Goal: Task Accomplishment & Management: Manage account settings

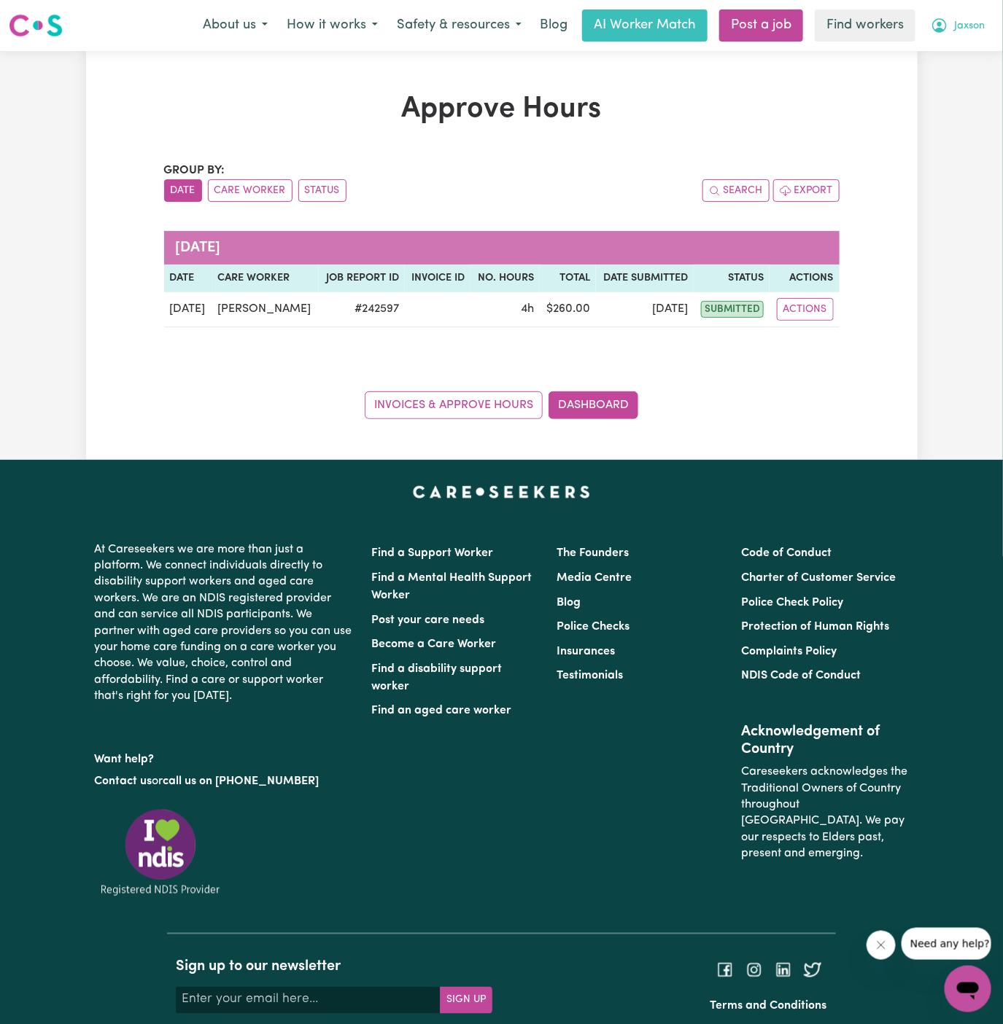
click at [980, 23] on button "Jaxson" at bounding box center [957, 25] width 73 height 31
click at [966, 79] on link "Logout" at bounding box center [935, 84] width 115 height 28
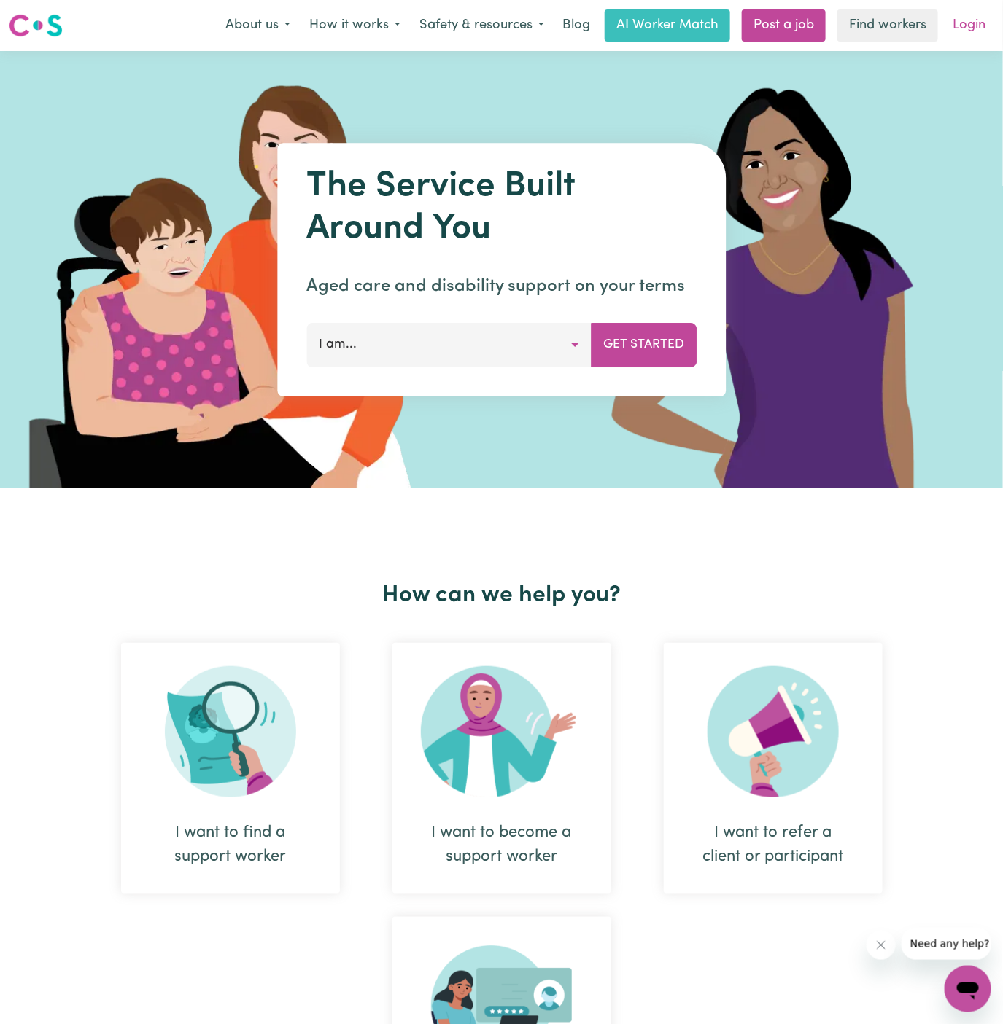
click at [974, 28] on link "Login" at bounding box center [968, 25] width 50 height 32
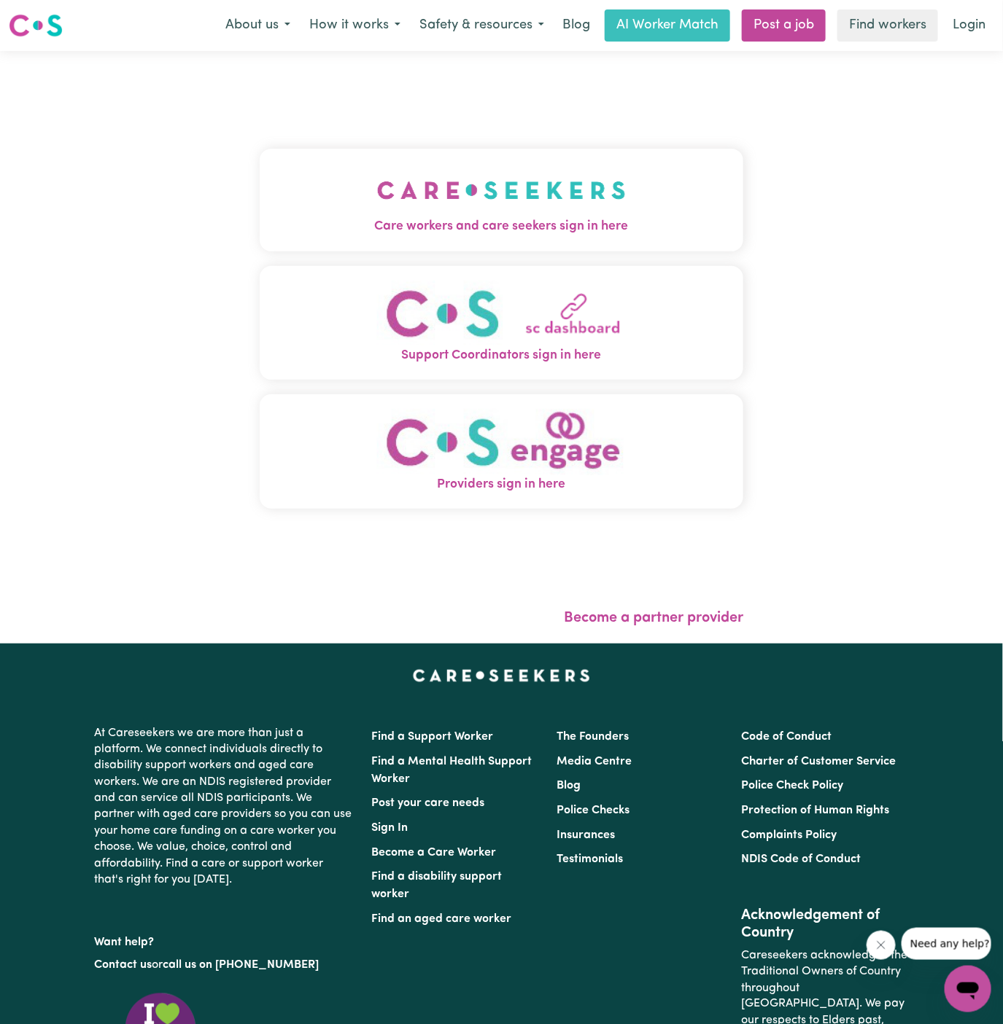
click at [531, 191] on img "Care workers and care seekers sign in here" at bounding box center [501, 190] width 249 height 54
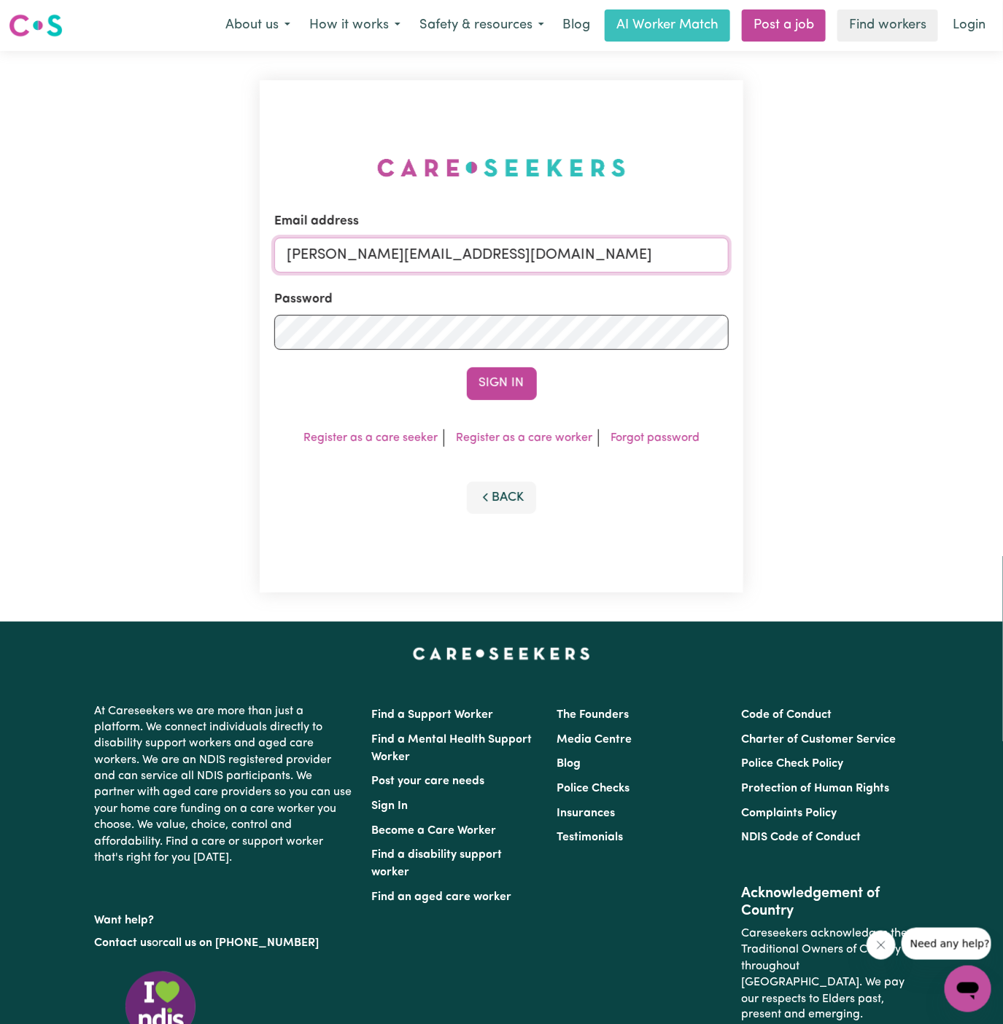
click at [617, 254] on input "[PERSON_NAME][EMAIL_ADDRESS][DOMAIN_NAME]" at bounding box center [501, 255] width 455 height 35
drag, startPoint x: 362, startPoint y: 257, endPoint x: 750, endPoint y: 260, distance: 387.2
click at [750, 260] on div "Email address superuser~hsgill1336719@gmail.com Password Sign In Register as a …" at bounding box center [502, 336] width 502 height 571
type input "superuser~LouiseKelaherCF@careseekers.com.au"
click at [467, 367] on button "Sign In" at bounding box center [502, 383] width 70 height 32
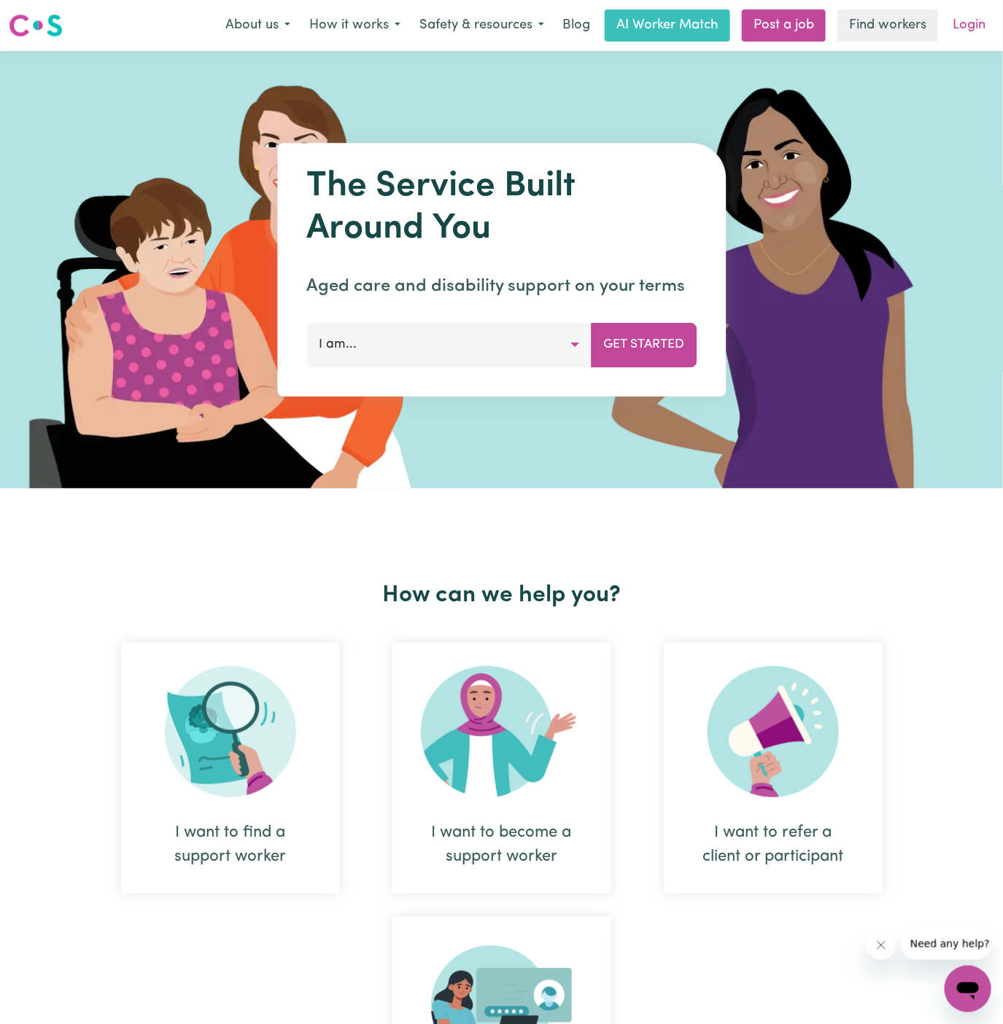
click at [961, 22] on link "Login" at bounding box center [968, 25] width 50 height 32
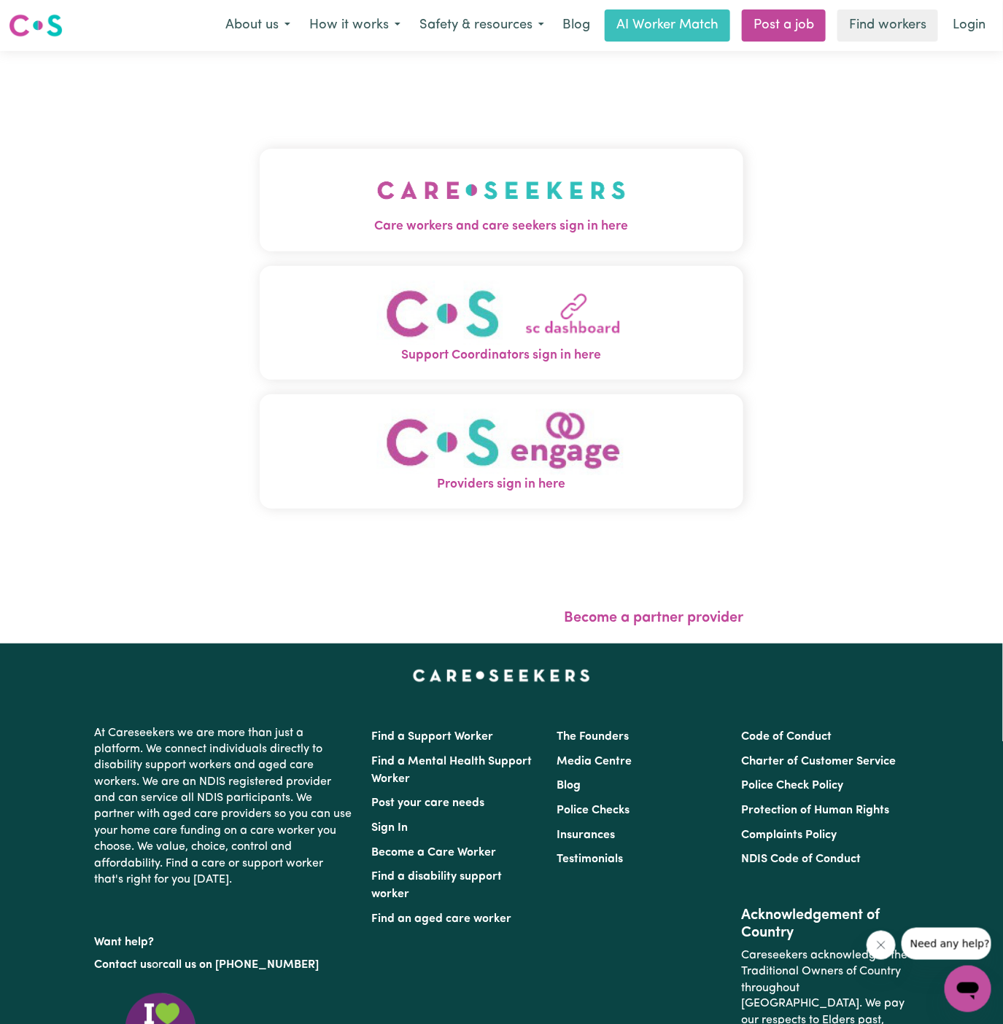
click at [502, 167] on img "Care workers and care seekers sign in here" at bounding box center [501, 190] width 249 height 54
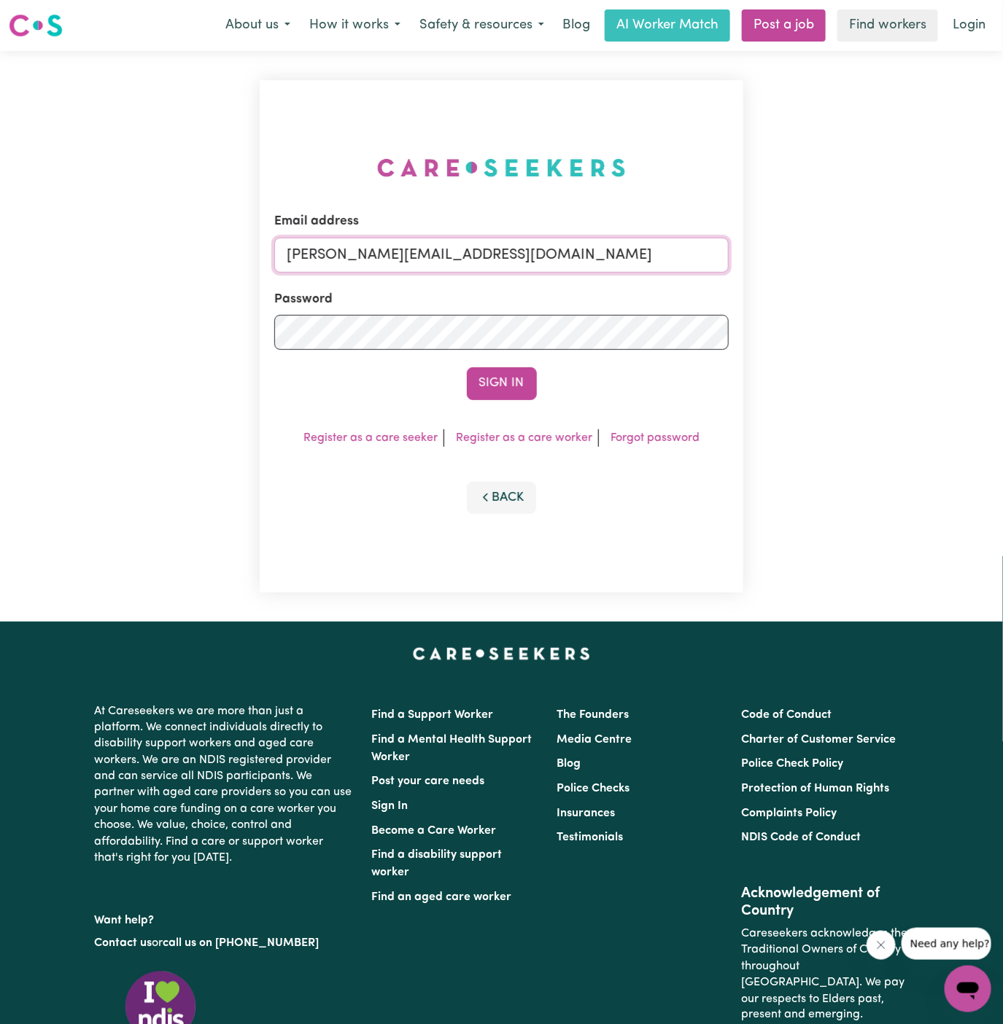
click at [492, 243] on input "[PERSON_NAME][EMAIL_ADDRESS][DOMAIN_NAME]" at bounding box center [501, 255] width 455 height 35
drag, startPoint x: 363, startPoint y: 257, endPoint x: 871, endPoint y: 278, distance: 508.6
click at [871, 278] on div "Email address [EMAIL_ADDRESS][DOMAIN_NAME] Password Sign In Register as a care …" at bounding box center [501, 336] width 1003 height 571
type input "superuser~[EMAIL_ADDRESS][DOMAIN_NAME]"
click at [467, 367] on button "Sign In" at bounding box center [502, 383] width 70 height 32
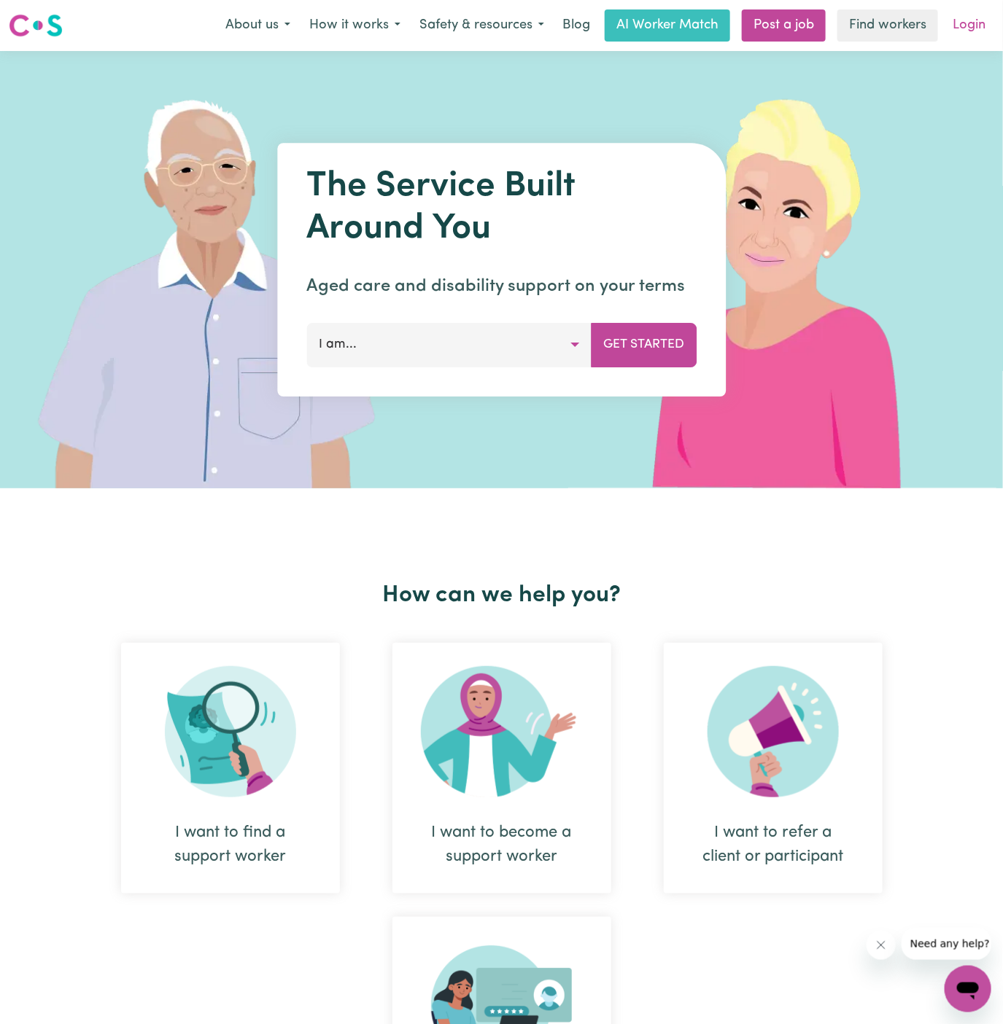
click at [975, 25] on link "Login" at bounding box center [968, 25] width 50 height 32
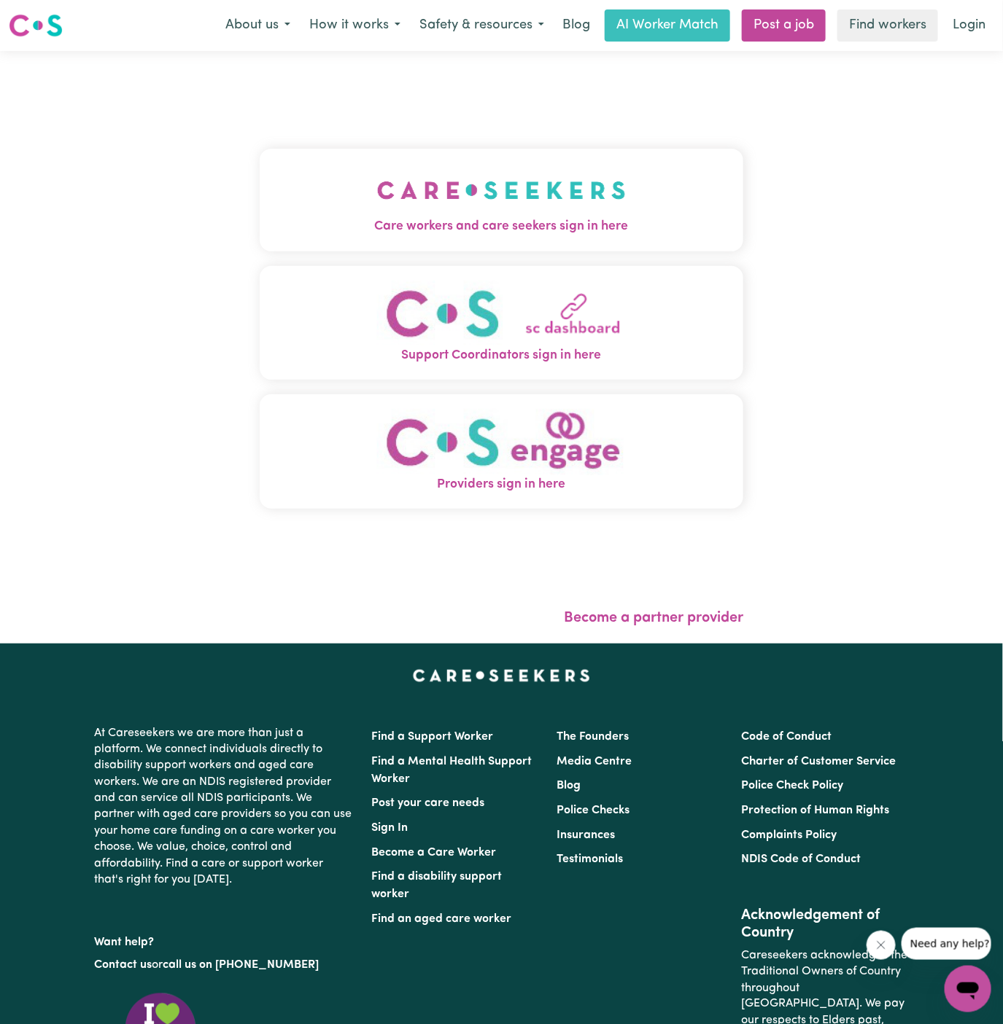
click at [517, 211] on img "Care workers and care seekers sign in here" at bounding box center [501, 190] width 249 height 54
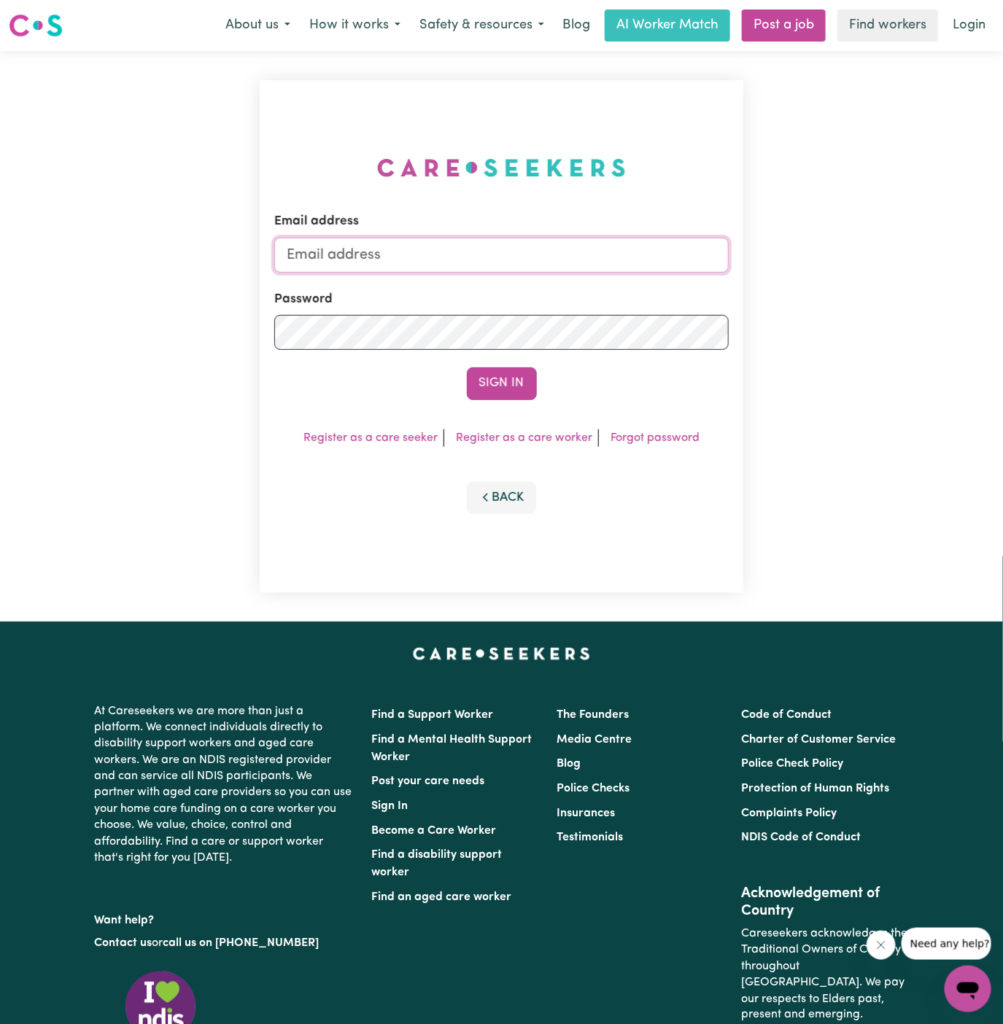
type input "[PERSON_NAME][EMAIL_ADDRESS][DOMAIN_NAME]"
click at [492, 378] on button "Sign In" at bounding box center [502, 383] width 70 height 32
